Goal: Task Accomplishment & Management: Use online tool/utility

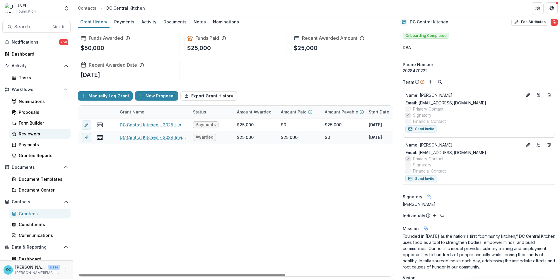
scroll to position [264, 0]
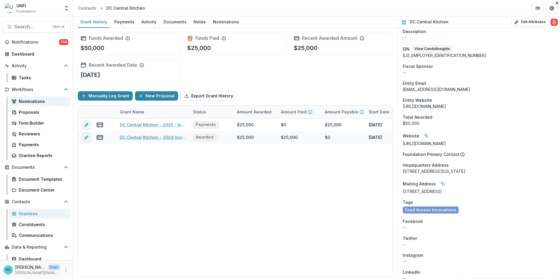
click at [29, 101] on div "Nominations" at bounding box center [42, 101] width 47 height 6
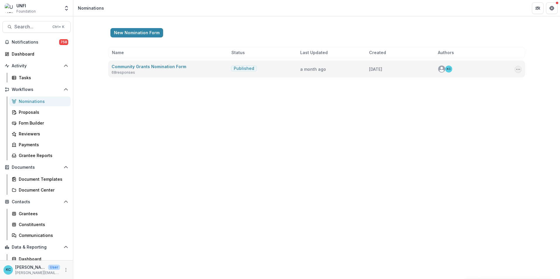
click at [519, 67] on icon "Options" at bounding box center [518, 69] width 5 height 5
click at [497, 103] on link "View Responses" at bounding box center [489, 101] width 63 height 10
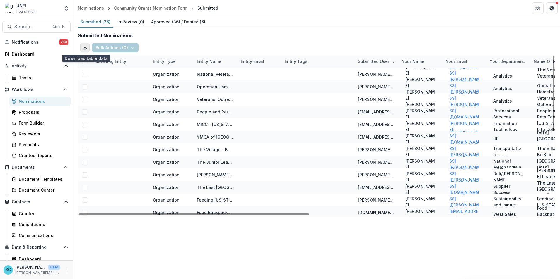
click at [83, 46] on icon "Export table data" at bounding box center [85, 47] width 5 height 5
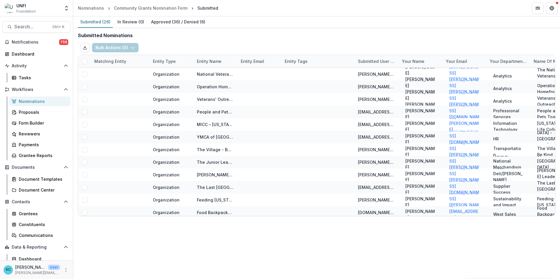
drag, startPoint x: 246, startPoint y: 40, endPoint x: 209, endPoint y: 40, distance: 37.5
click at [246, 40] on div "Submitted Nominations Bulk Actions ( 0 ) Create & Link Entities Assign Review M…" at bounding box center [316, 124] width 487 height 193
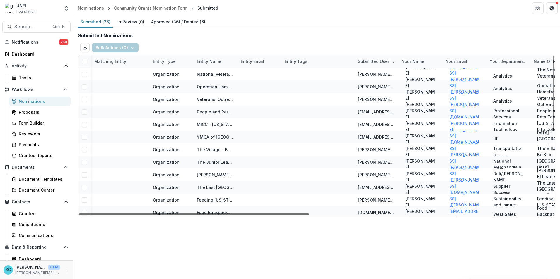
drag, startPoint x: 241, startPoint y: 214, endPoint x: 176, endPoint y: 180, distance: 72.5
click at [176, 214] on div at bounding box center [194, 215] width 230 height 2
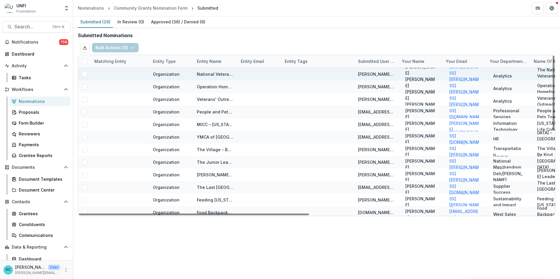
click at [86, 74] on span at bounding box center [84, 74] width 5 height 5
click at [172, 75] on div "Organization" at bounding box center [166, 74] width 27 height 6
click at [113, 73] on div at bounding box center [120, 74] width 52 height 13
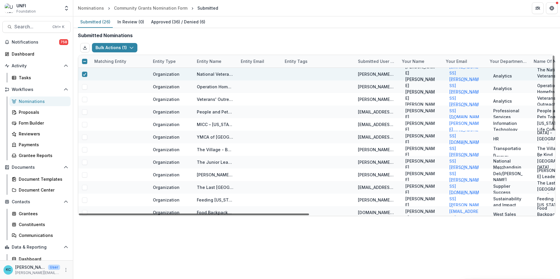
drag, startPoint x: 198, startPoint y: 215, endPoint x: 177, endPoint y: 195, distance: 28.8
click at [177, 214] on div at bounding box center [194, 215] width 230 height 2
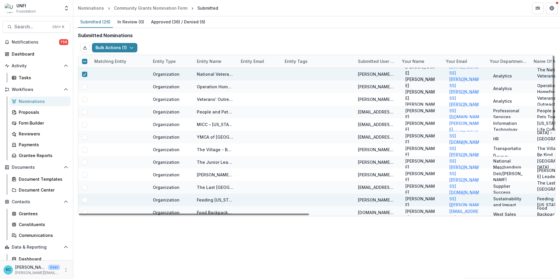
drag, startPoint x: 291, startPoint y: 215, endPoint x: 218, endPoint y: 201, distance: 74.6
click at [219, 214] on div at bounding box center [194, 215] width 230 height 2
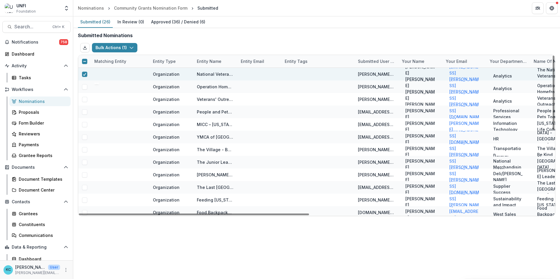
click at [125, 73] on div at bounding box center [120, 74] width 52 height 13
click at [265, 75] on div at bounding box center [259, 74] width 37 height 13
click at [84, 73] on icon at bounding box center [85, 74] width 4 height 3
